Goal: Transaction & Acquisition: Purchase product/service

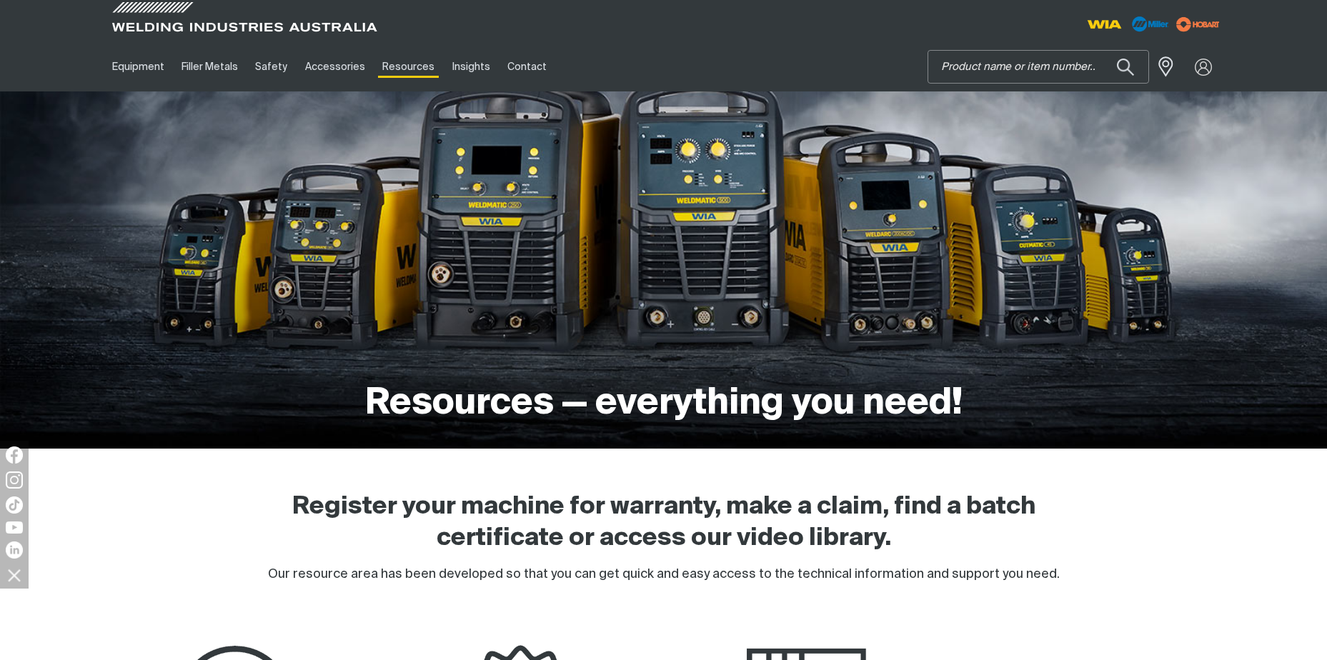
click at [943, 68] on input "Search" at bounding box center [1038, 67] width 220 height 32
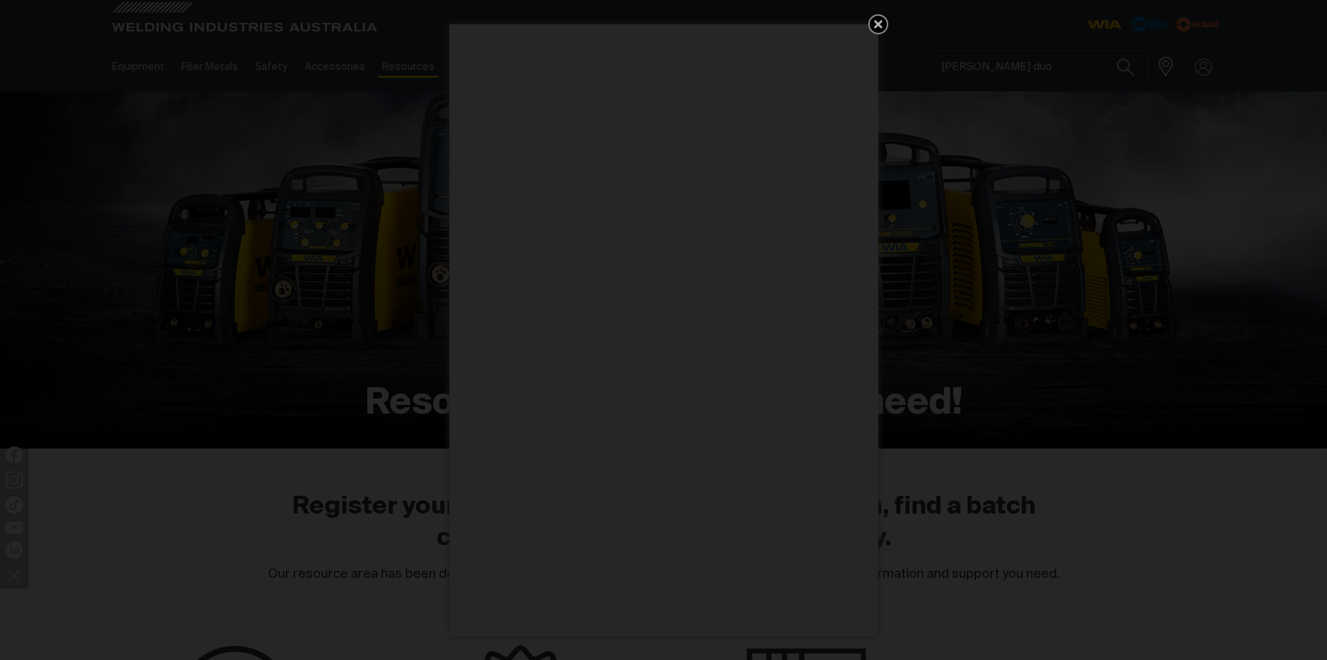
click at [879, 25] on icon "Get 5 WIA Welding Guides Free!" at bounding box center [878, 24] width 9 height 9
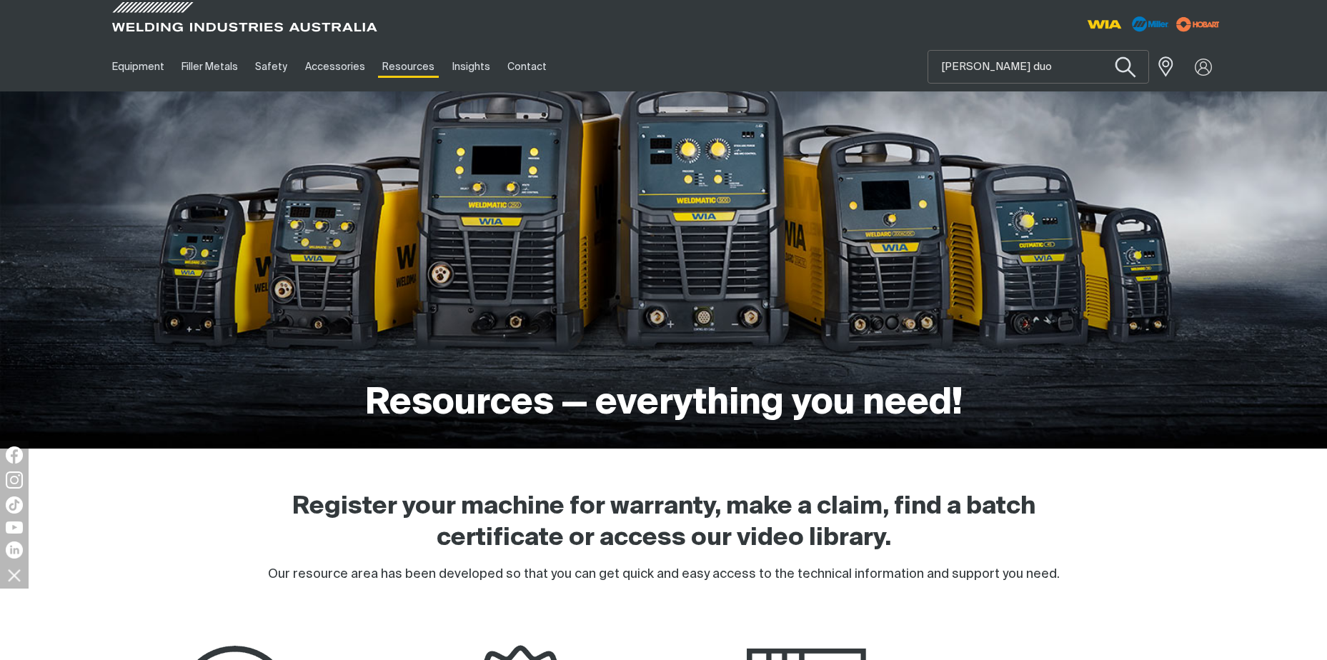
click at [1130, 66] on button "Search products" at bounding box center [1125, 67] width 58 height 41
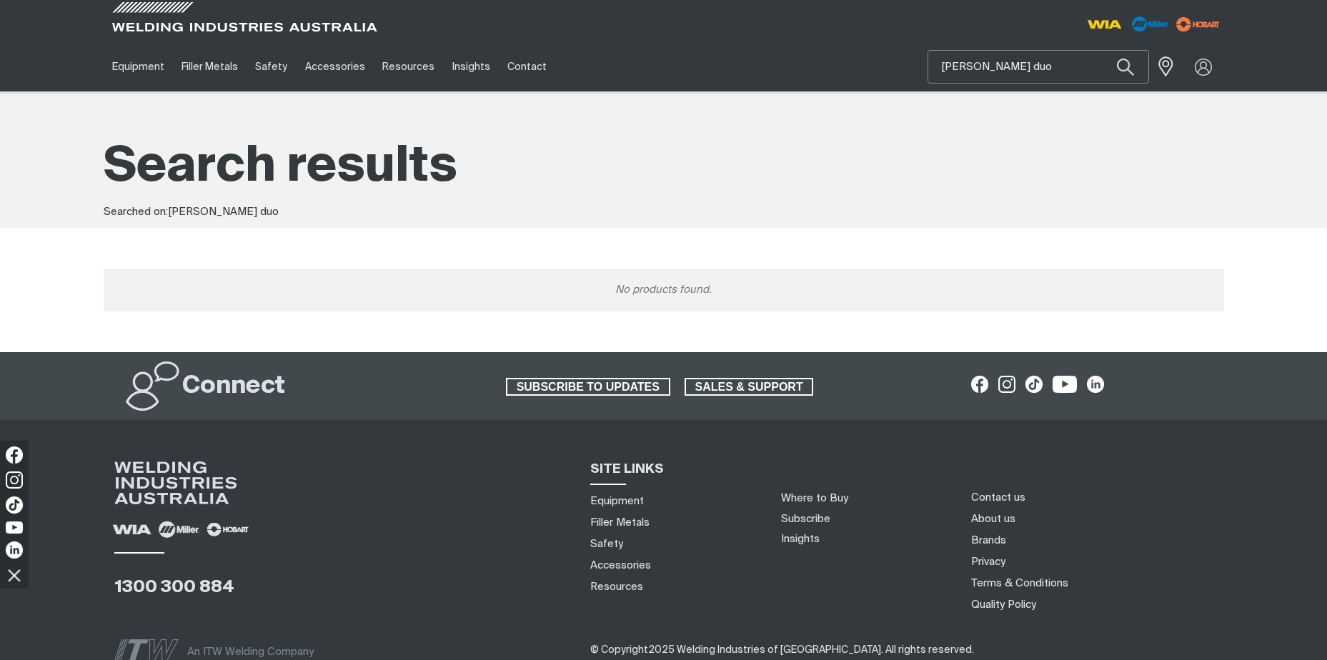
click at [998, 61] on input "[PERSON_NAME] duo" at bounding box center [1038, 67] width 220 height 32
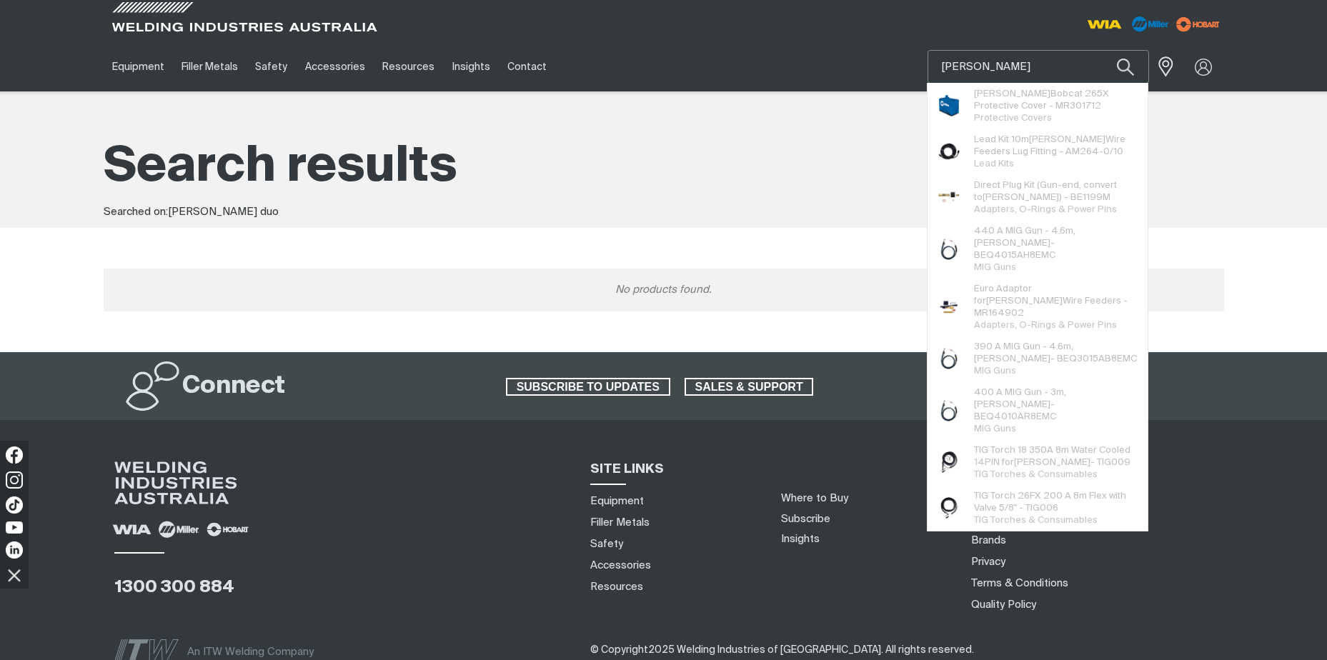
type input "[PERSON_NAME]"
click at [1101, 50] on button "Search products" at bounding box center [1125, 67] width 49 height 34
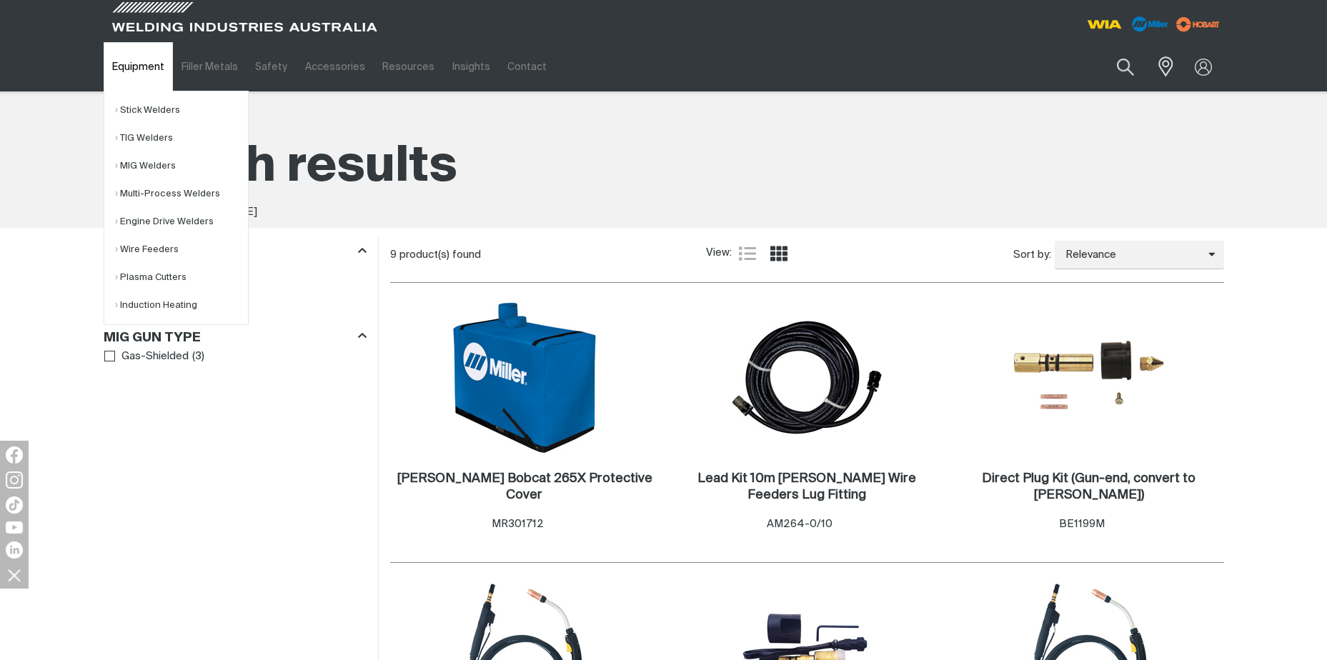
click at [139, 74] on link "Equipment" at bounding box center [138, 66] width 69 height 49
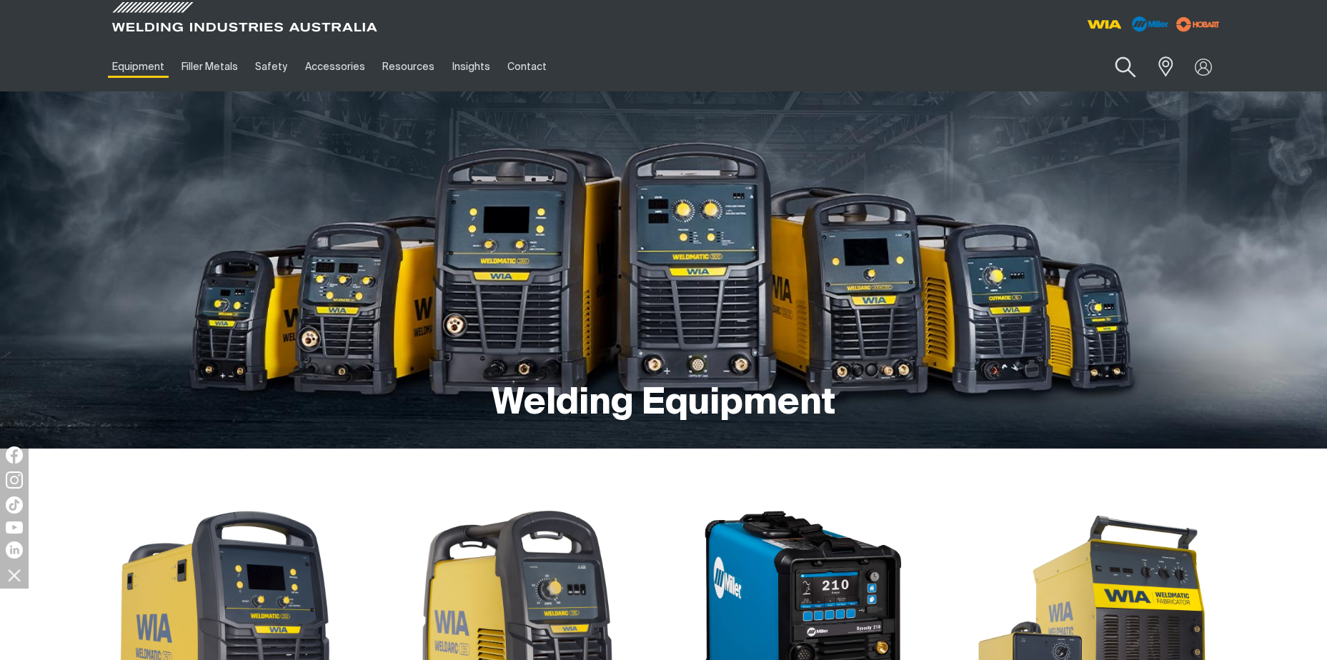
click at [1120, 63] on button "Search products" at bounding box center [1125, 67] width 58 height 41
click at [1096, 47] on button "Search products" at bounding box center [1125, 67] width 58 height 41
click at [1120, 63] on button "Search products" at bounding box center [1125, 67] width 58 height 41
click at [1036, 75] on input "Search" at bounding box center [1038, 67] width 220 height 32
type input "[PERSON_NAME] remote"
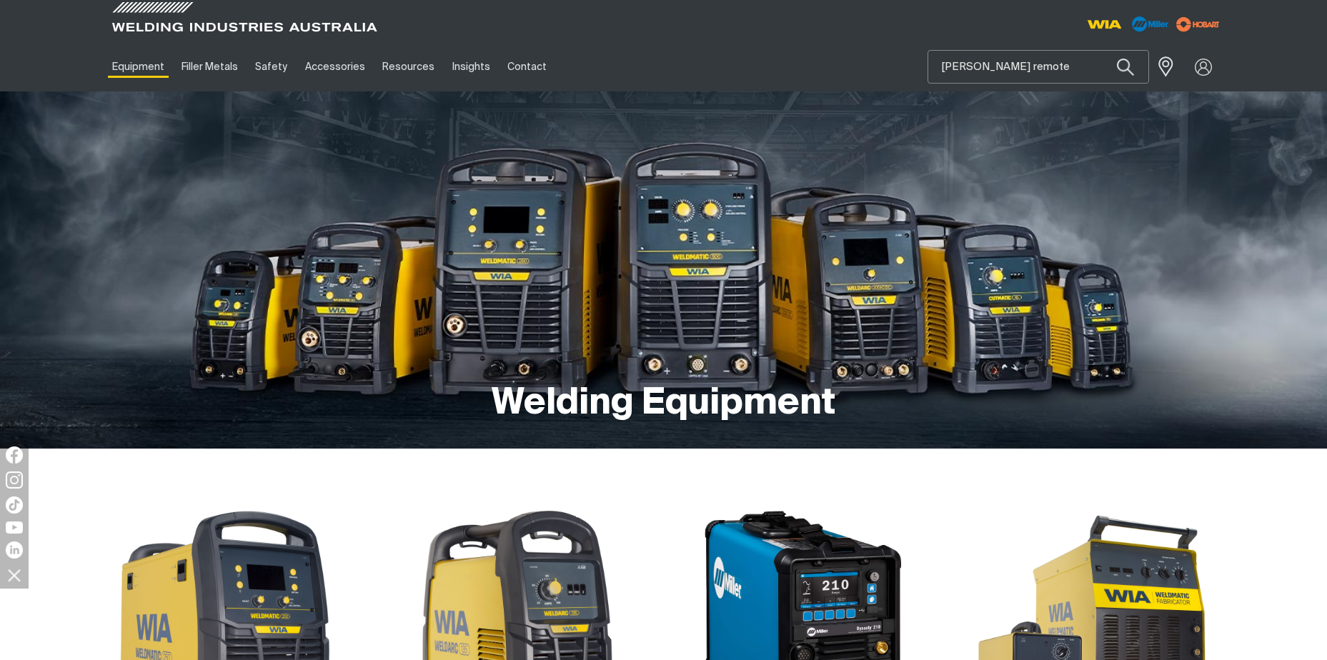
click at [1101, 50] on button "Search products" at bounding box center [1125, 67] width 49 height 34
